Goal: Transaction & Acquisition: Purchase product/service

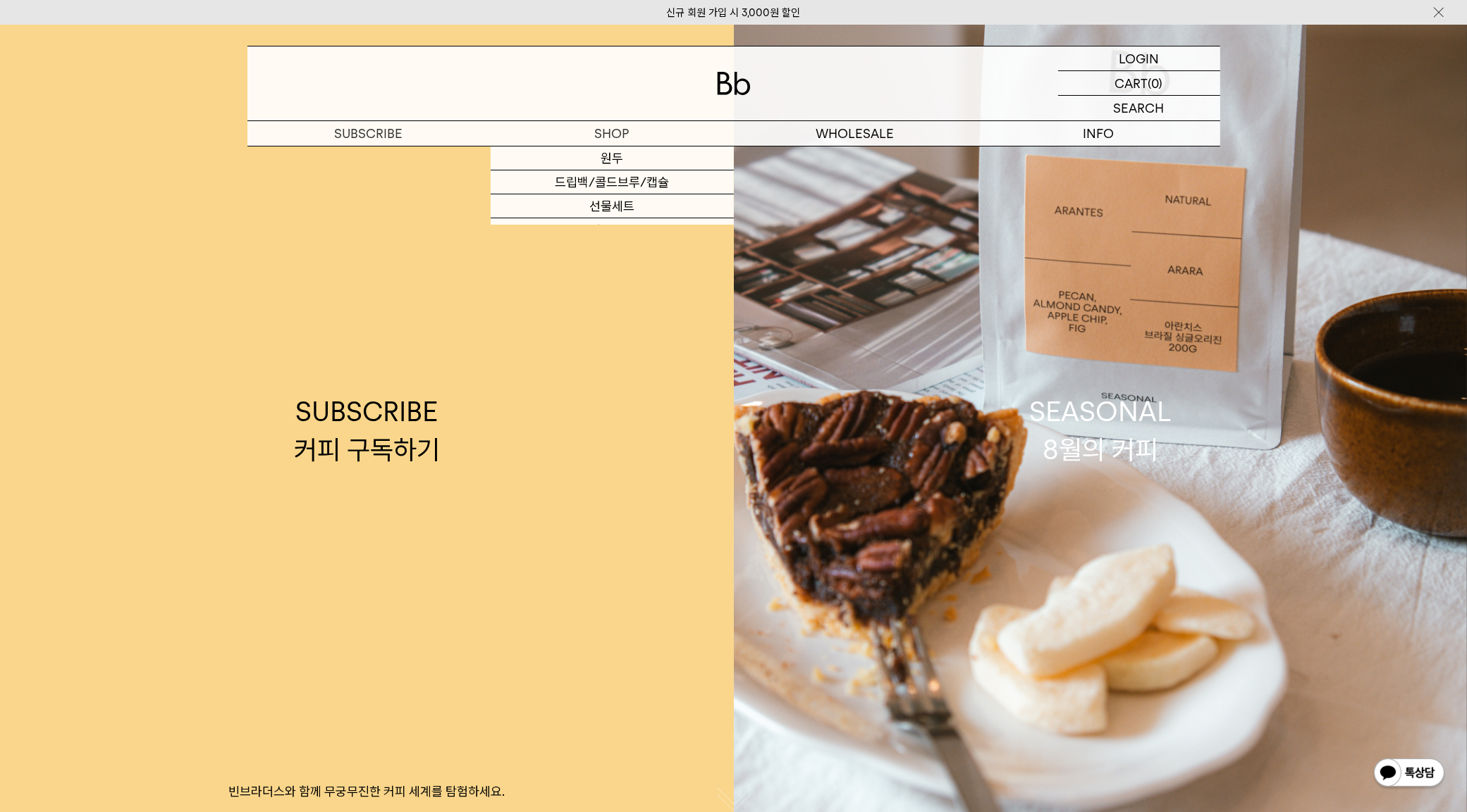
click at [636, 118] on div at bounding box center [734, 83] width 972 height 74
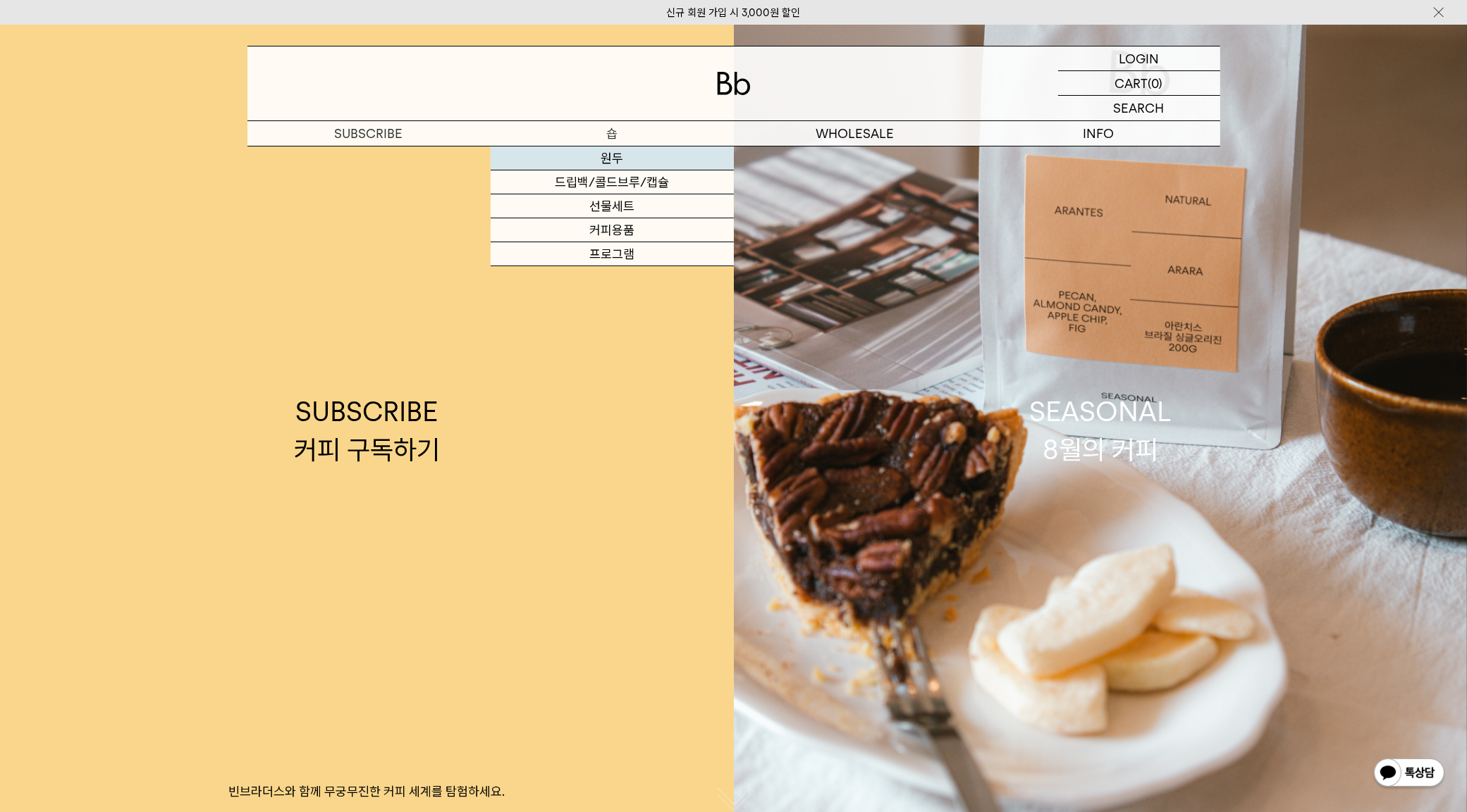
click at [593, 156] on link "원두" at bounding box center [611, 158] width 243 height 24
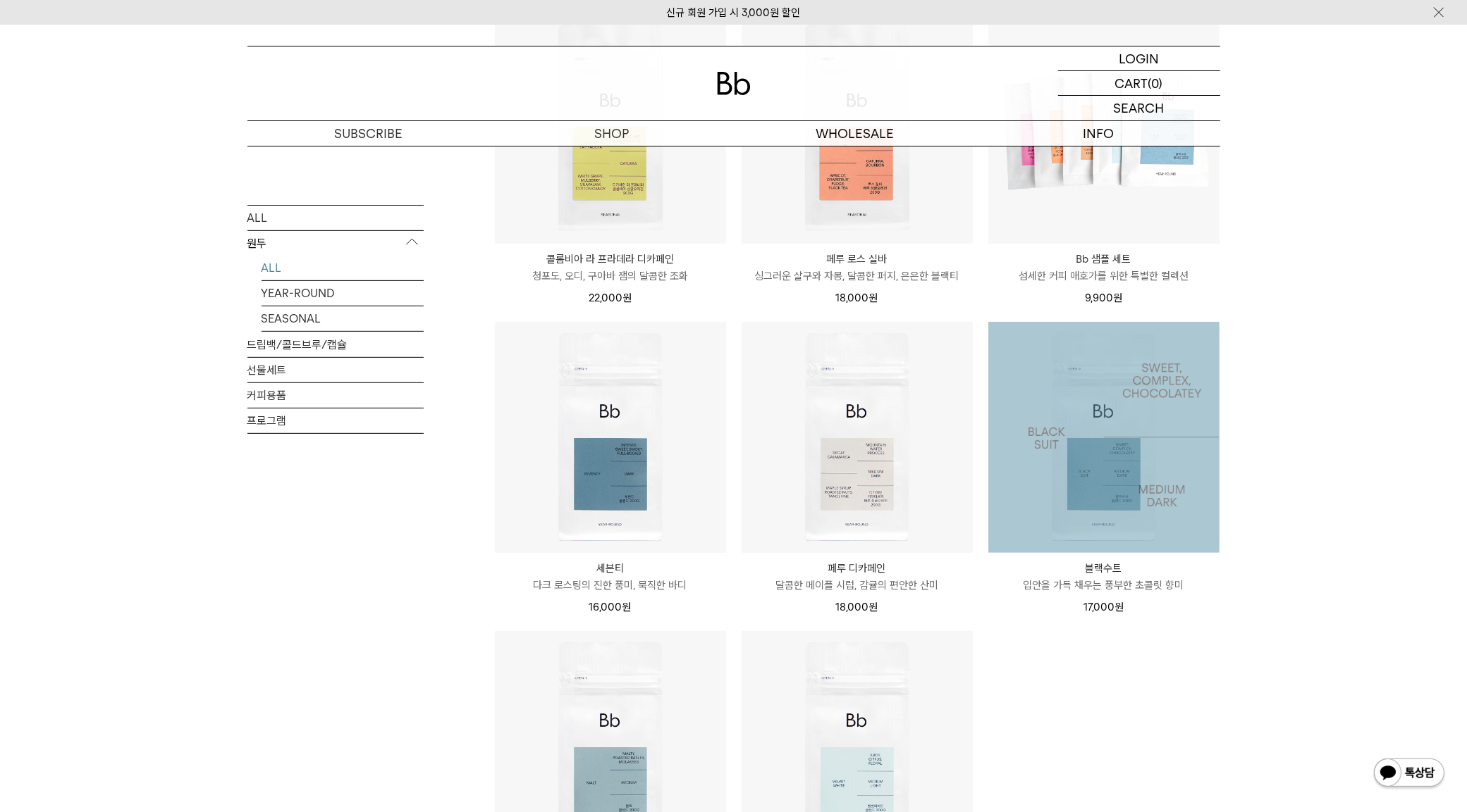
scroll to position [604, 0]
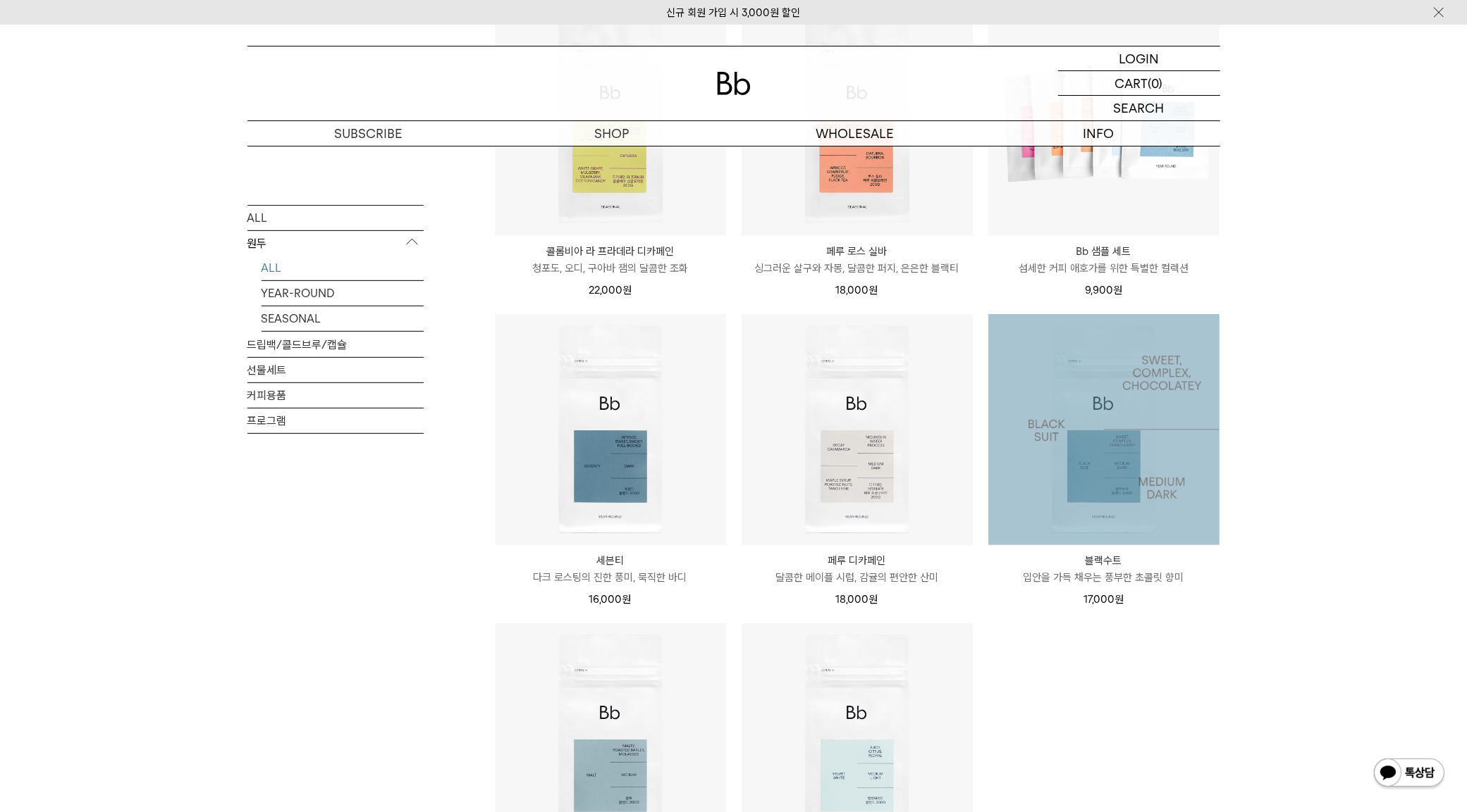
click at [1089, 476] on img at bounding box center [1104, 430] width 231 height 231
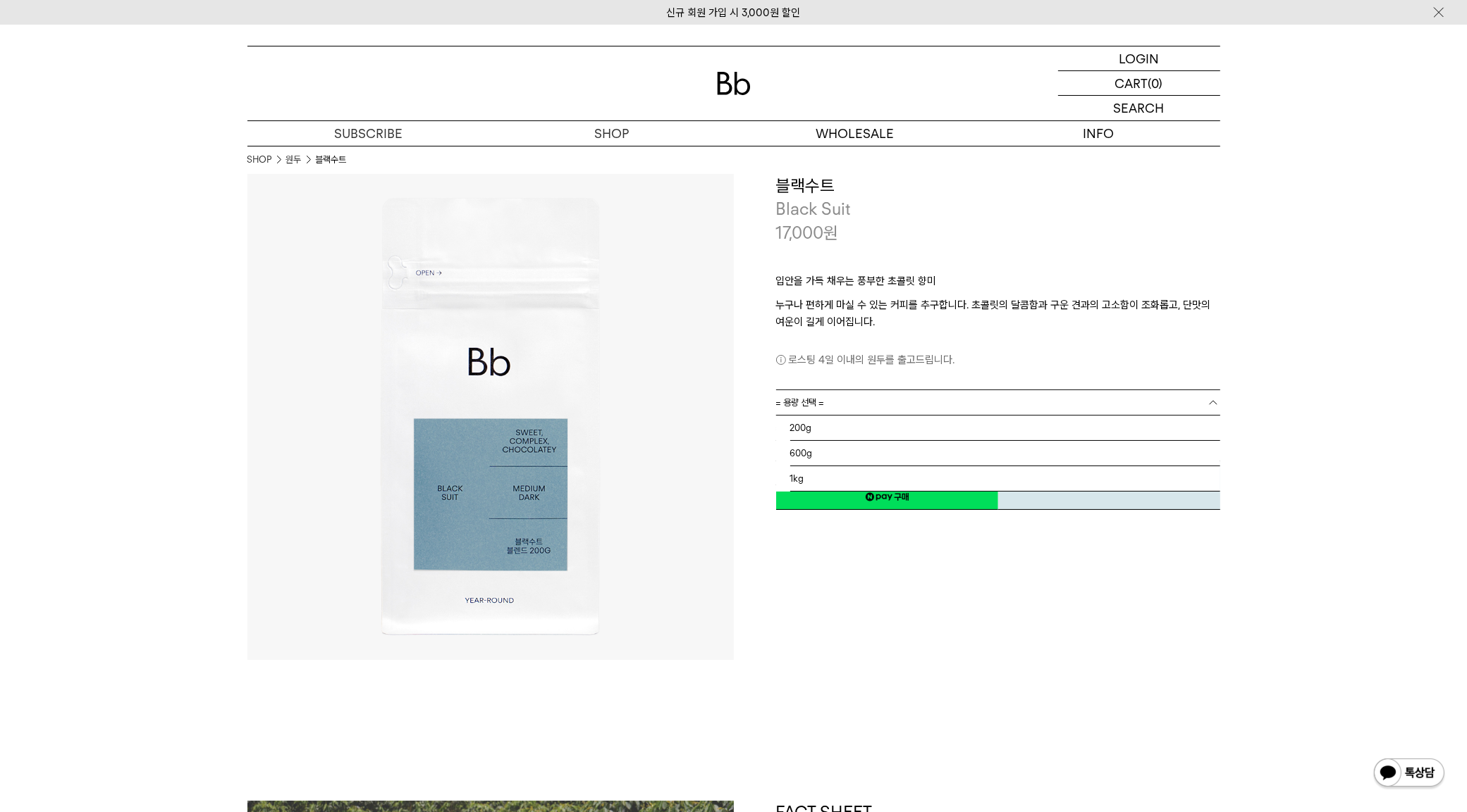
click at [875, 407] on link "= 용량 선택 =" at bounding box center [998, 402] width 444 height 24
click at [814, 472] on li "1kg" at bounding box center [1005, 478] width 430 height 25
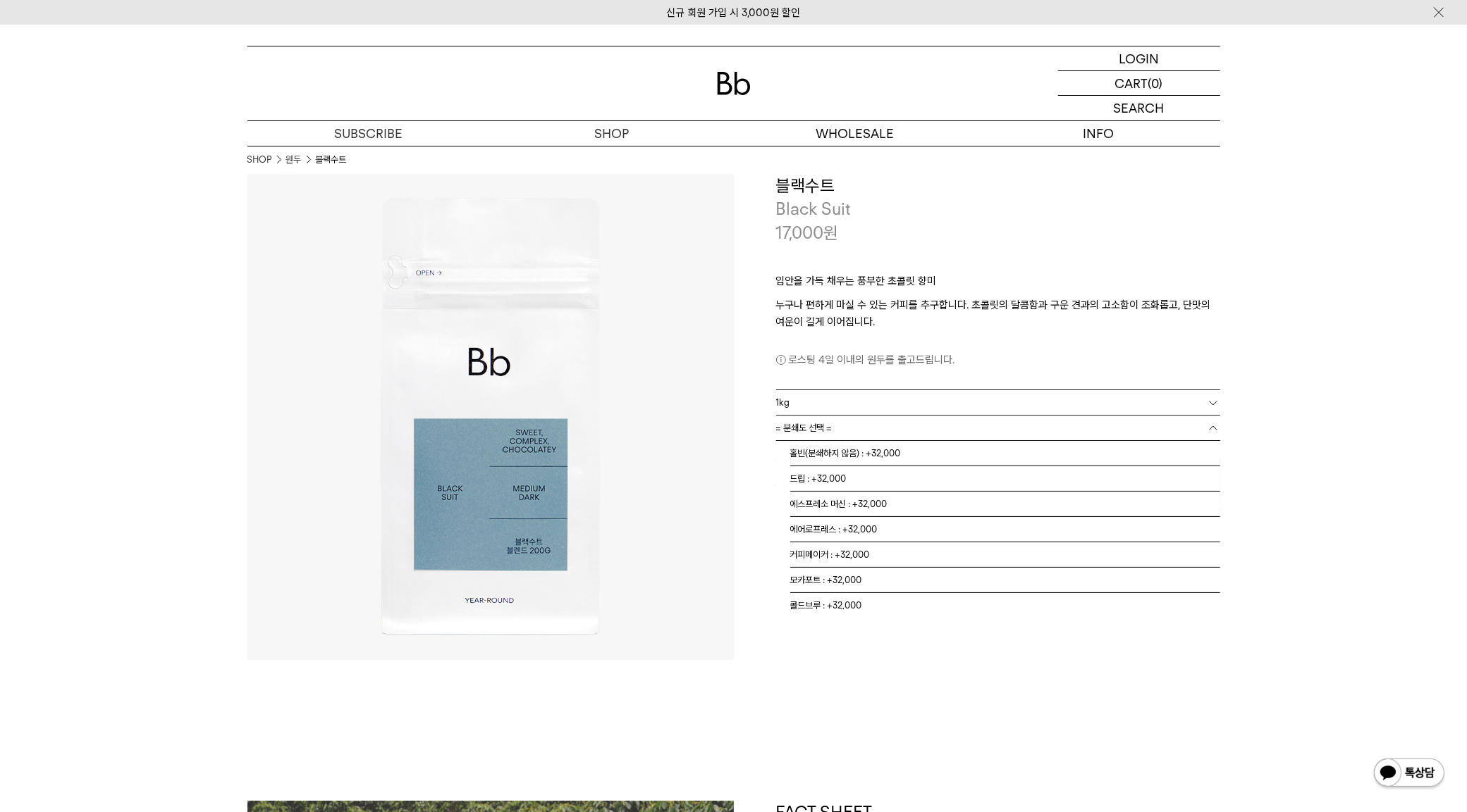
click at [881, 421] on link "= 분쇄도 선택 =" at bounding box center [998, 428] width 444 height 24
click at [876, 448] on li "홀빈(분쇄하지 않음) : +32,000" at bounding box center [1005, 453] width 430 height 25
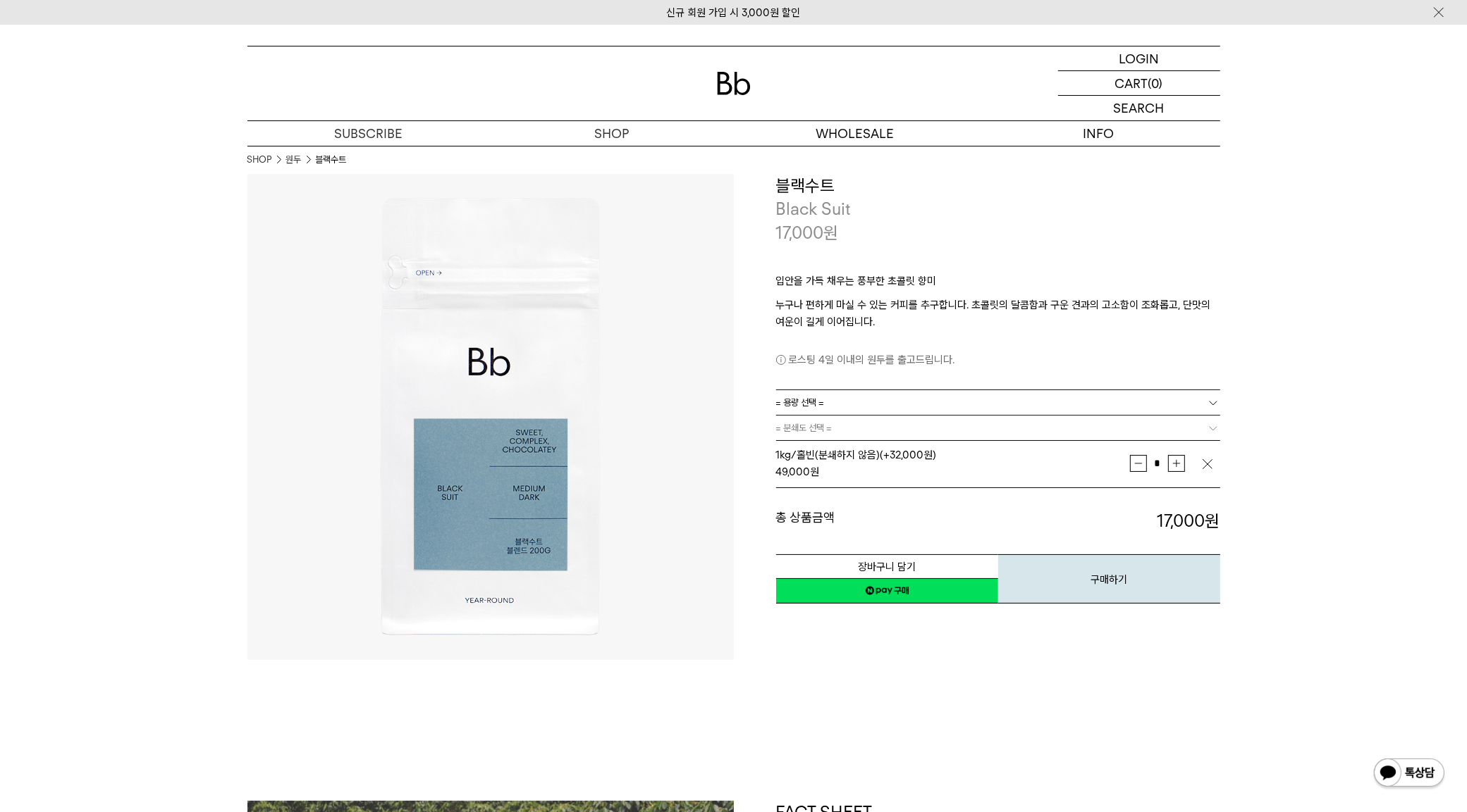
click at [1084, 618] on div "**********" at bounding box center [977, 417] width 487 height 486
drag, startPoint x: 1147, startPoint y: 519, endPoint x: 1258, endPoint y: 509, distance: 111.4
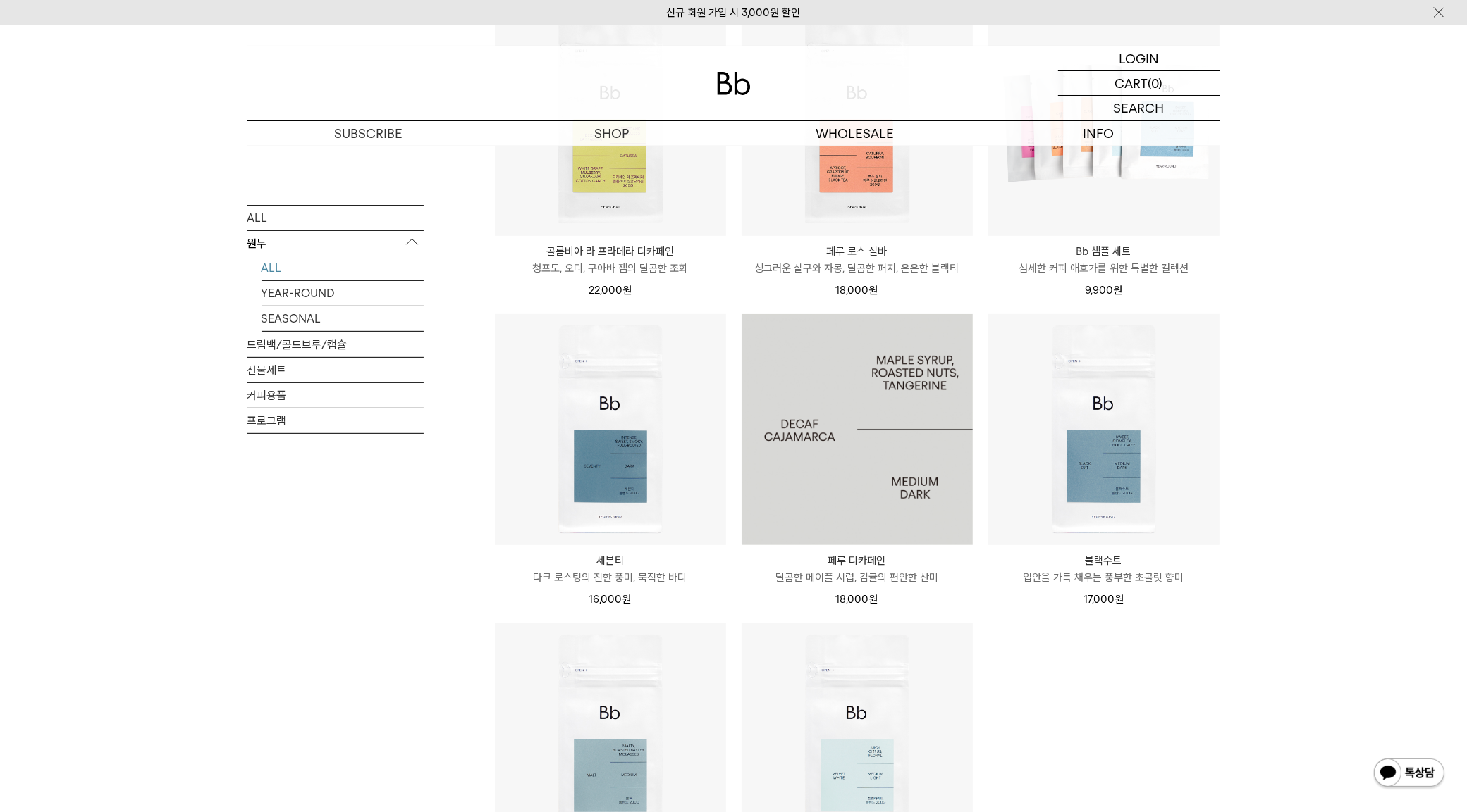
click at [881, 456] on img at bounding box center [857, 430] width 231 height 231
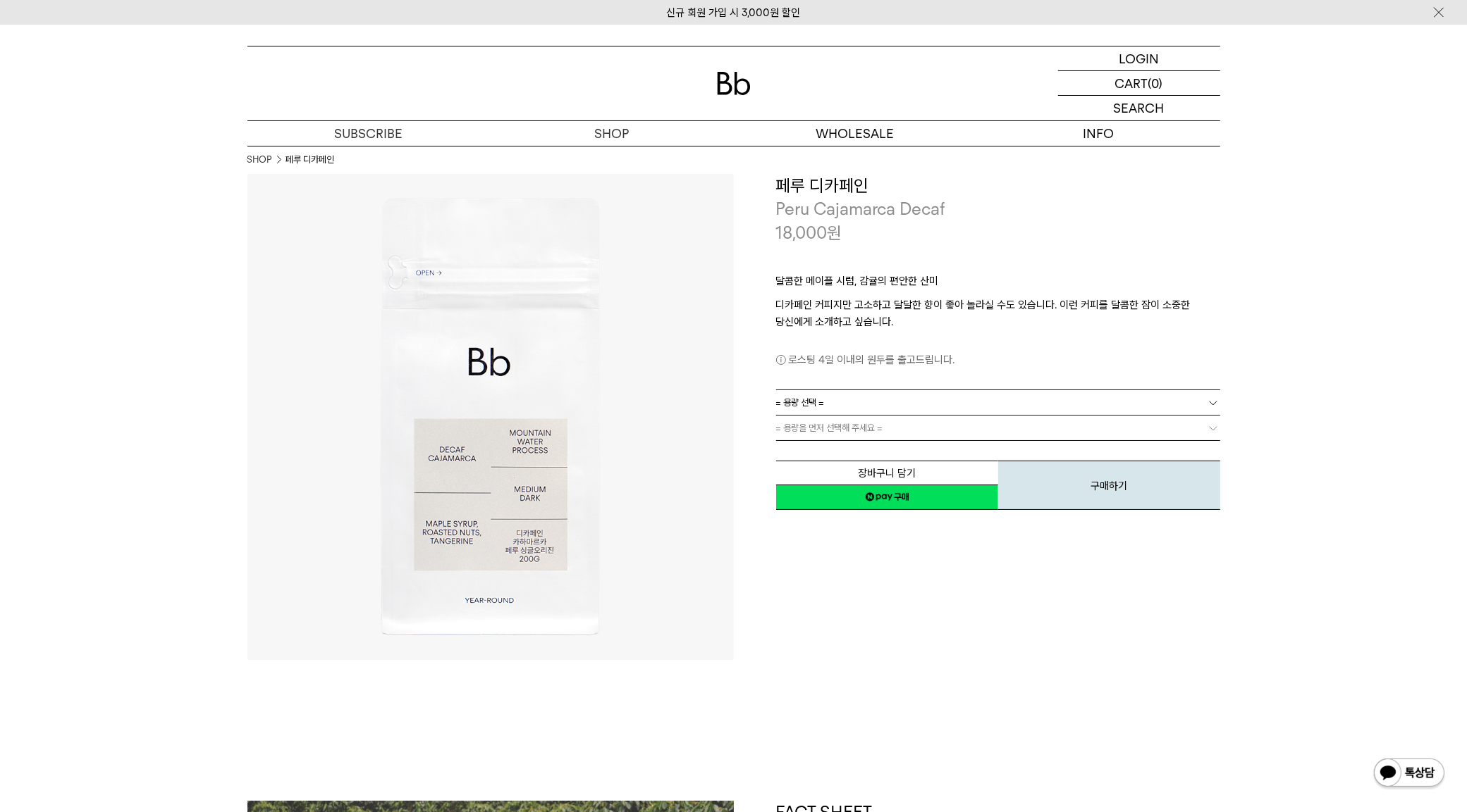
click at [945, 402] on link "= 용량 선택 =" at bounding box center [998, 402] width 444 height 24
click at [850, 476] on li "1kg" at bounding box center [1005, 478] width 430 height 25
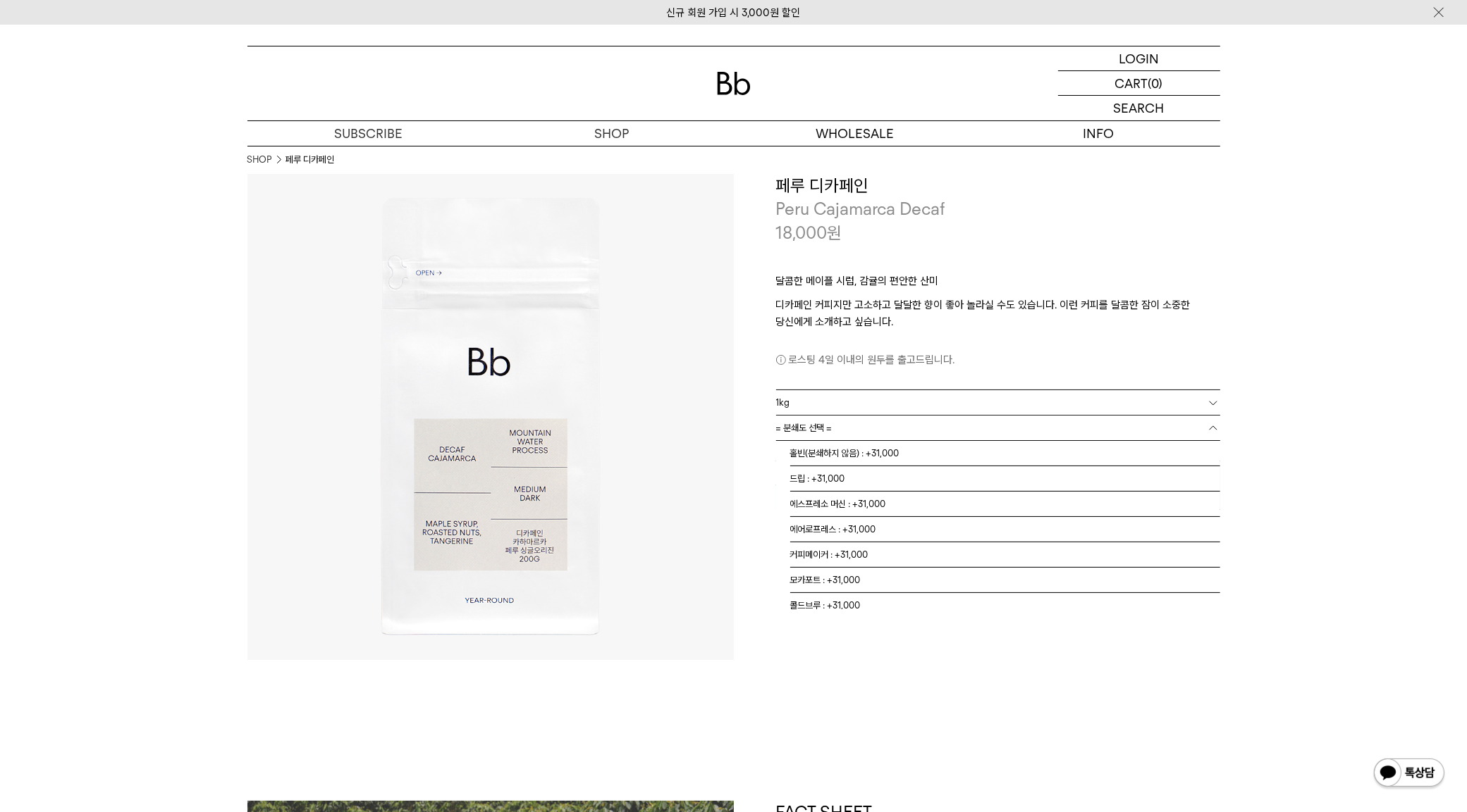
click at [836, 435] on link "= 분쇄도 선택 =" at bounding box center [998, 428] width 444 height 24
click at [867, 455] on li "홀빈(분쇄하지 않음) : +31,000" at bounding box center [1005, 453] width 430 height 25
